Goal: Communication & Community: Answer question/provide support

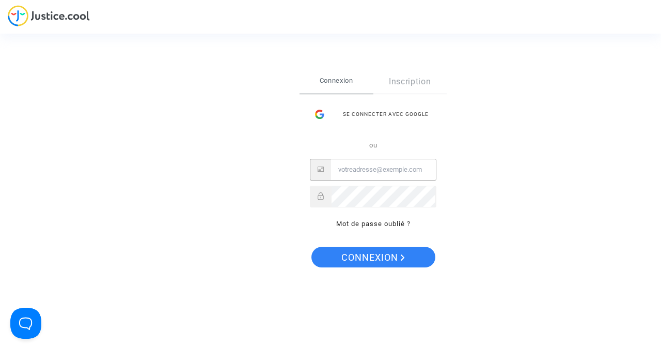
click at [381, 168] on input "Email" at bounding box center [383, 169] width 105 height 21
type input "larissa.ngo@gmail.com"
click at [312, 246] on button "Connexion" at bounding box center [374, 256] width 124 height 21
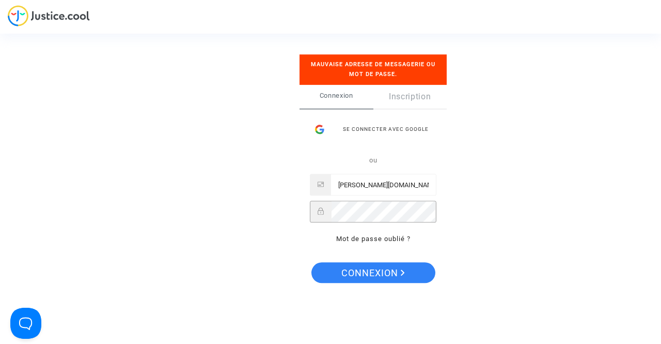
click at [282, 207] on div "Se connecter Mauvaise adresse de messagerie ou mot de passe. Connexion Inscript…" at bounding box center [330, 172] width 103 height 276
click at [312, 262] on button "Connexion" at bounding box center [374, 272] width 124 height 21
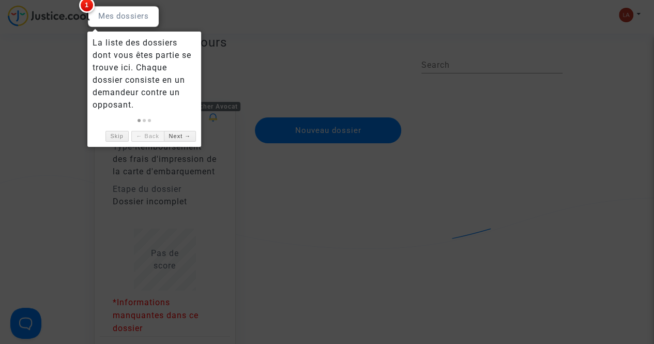
scroll to position [52, 0]
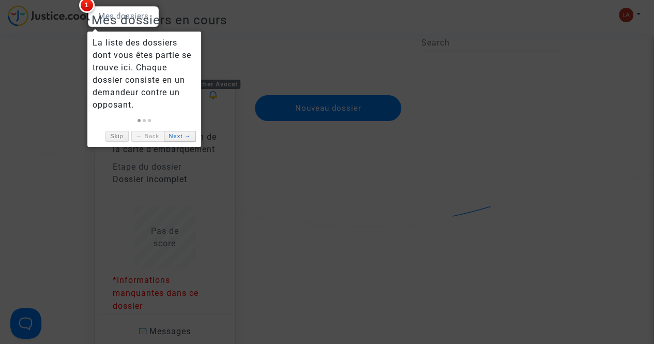
click at [178, 134] on link "Next →" at bounding box center [180, 136] width 32 height 11
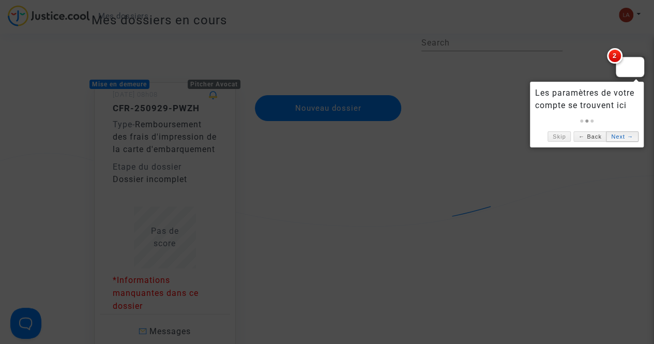
click at [618, 135] on link "Next →" at bounding box center [622, 136] width 32 height 11
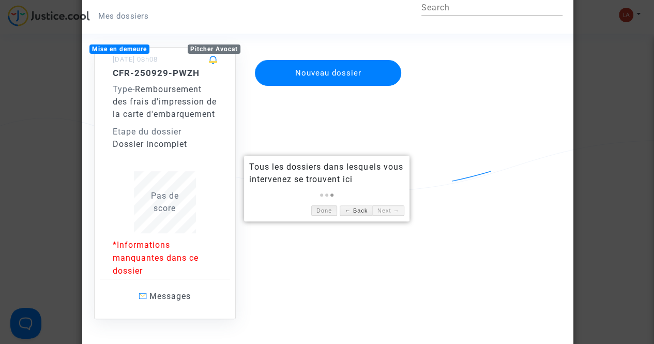
scroll to position [103, 0]
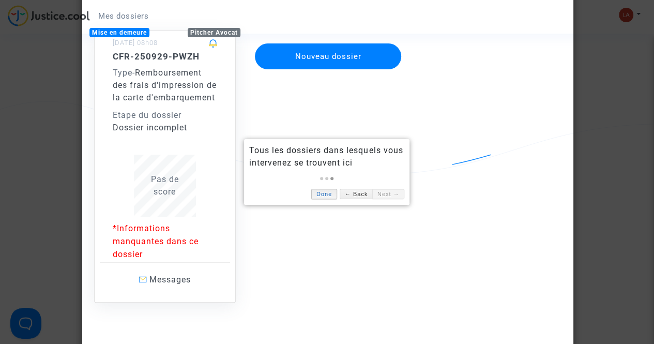
click at [329, 192] on link "Done" at bounding box center [324, 194] width 26 height 11
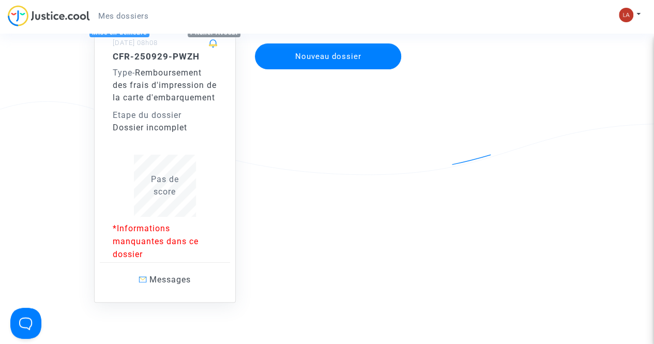
click at [137, 251] on p "*Informations manquantes dans ce dossier" at bounding box center [165, 241] width 104 height 39
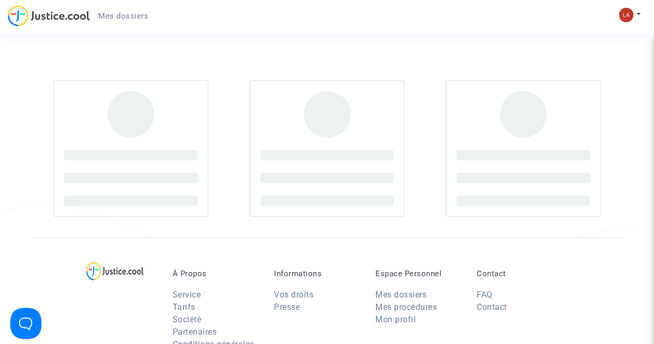
click at [626, 235] on div at bounding box center [327, 148] width 654 height 178
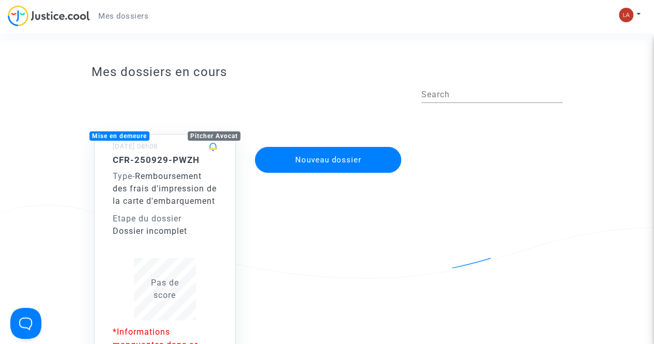
scroll to position [103, 0]
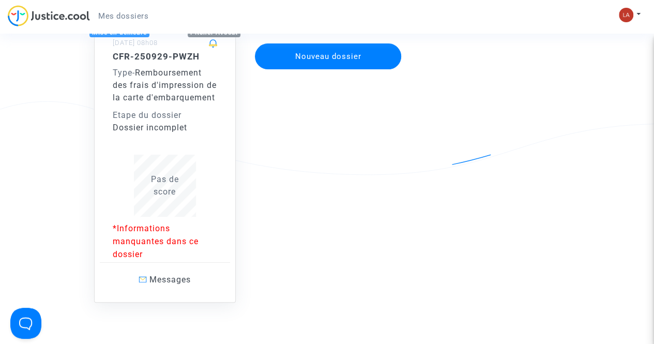
click at [165, 196] on span "Pas de score" at bounding box center [165, 185] width 28 height 22
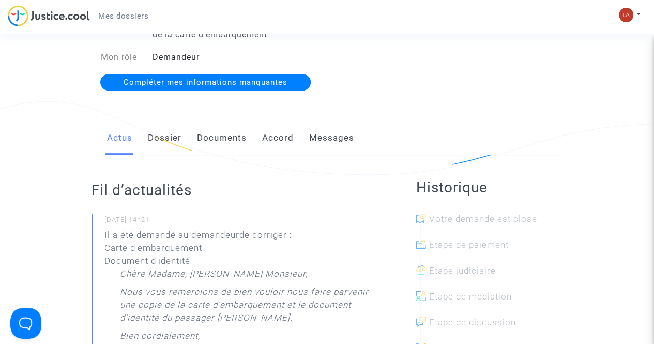
click at [322, 140] on link "Messages" at bounding box center [331, 138] width 45 height 34
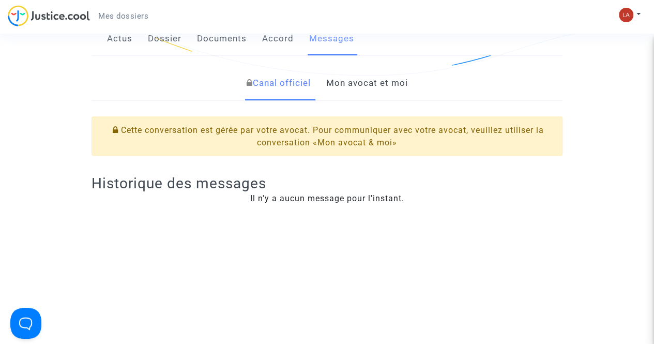
scroll to position [207, 0]
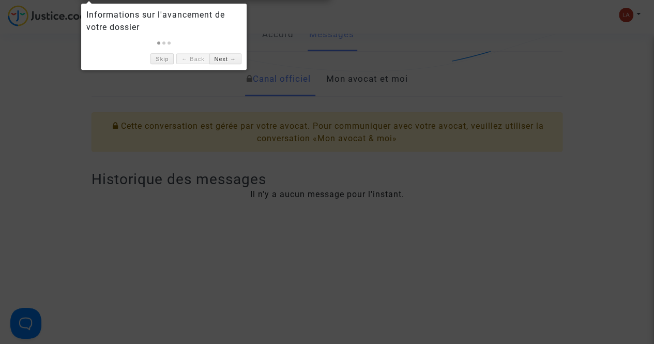
click at [372, 75] on div at bounding box center [327, 172] width 654 height 344
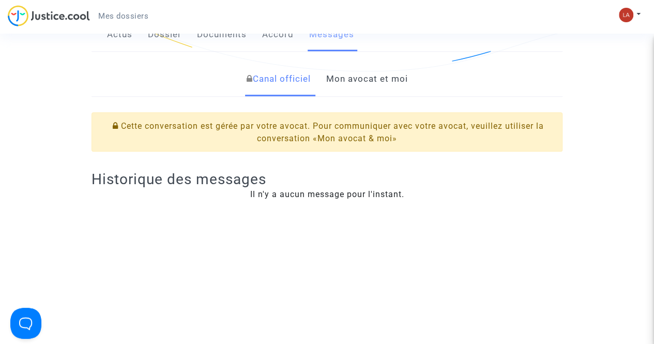
click at [407, 76] on link "Mon avocat et moi" at bounding box center [367, 79] width 82 height 34
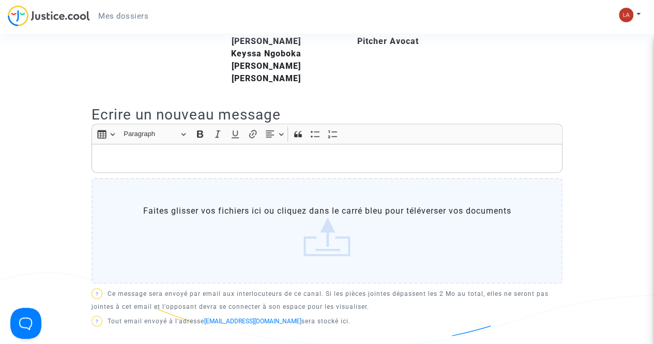
scroll to position [310, 0]
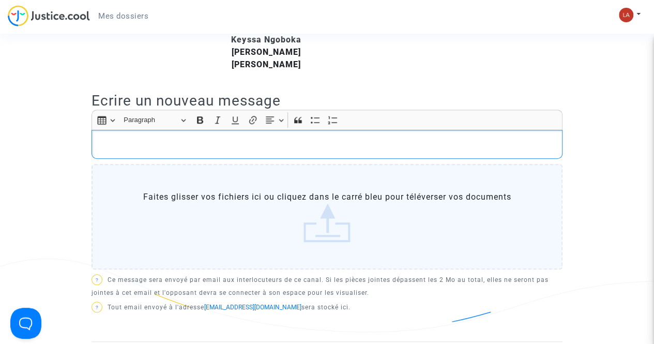
click at [227, 147] on p "Rich Text Editor, main" at bounding box center [327, 144] width 460 height 13
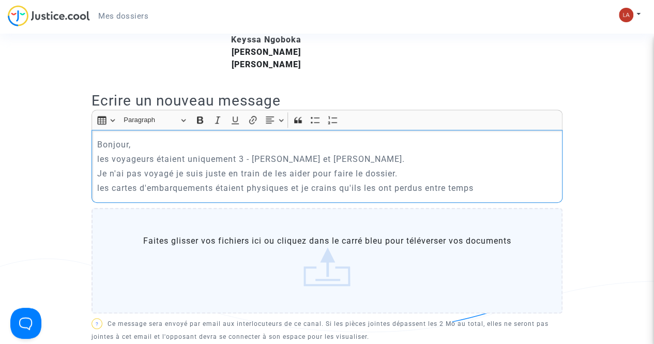
click at [107, 172] on p "Je n'ai pas voyagé je suis juste en train de les aider pour faire le dossier." at bounding box center [327, 173] width 460 height 13
